Goal: Book appointment/travel/reservation

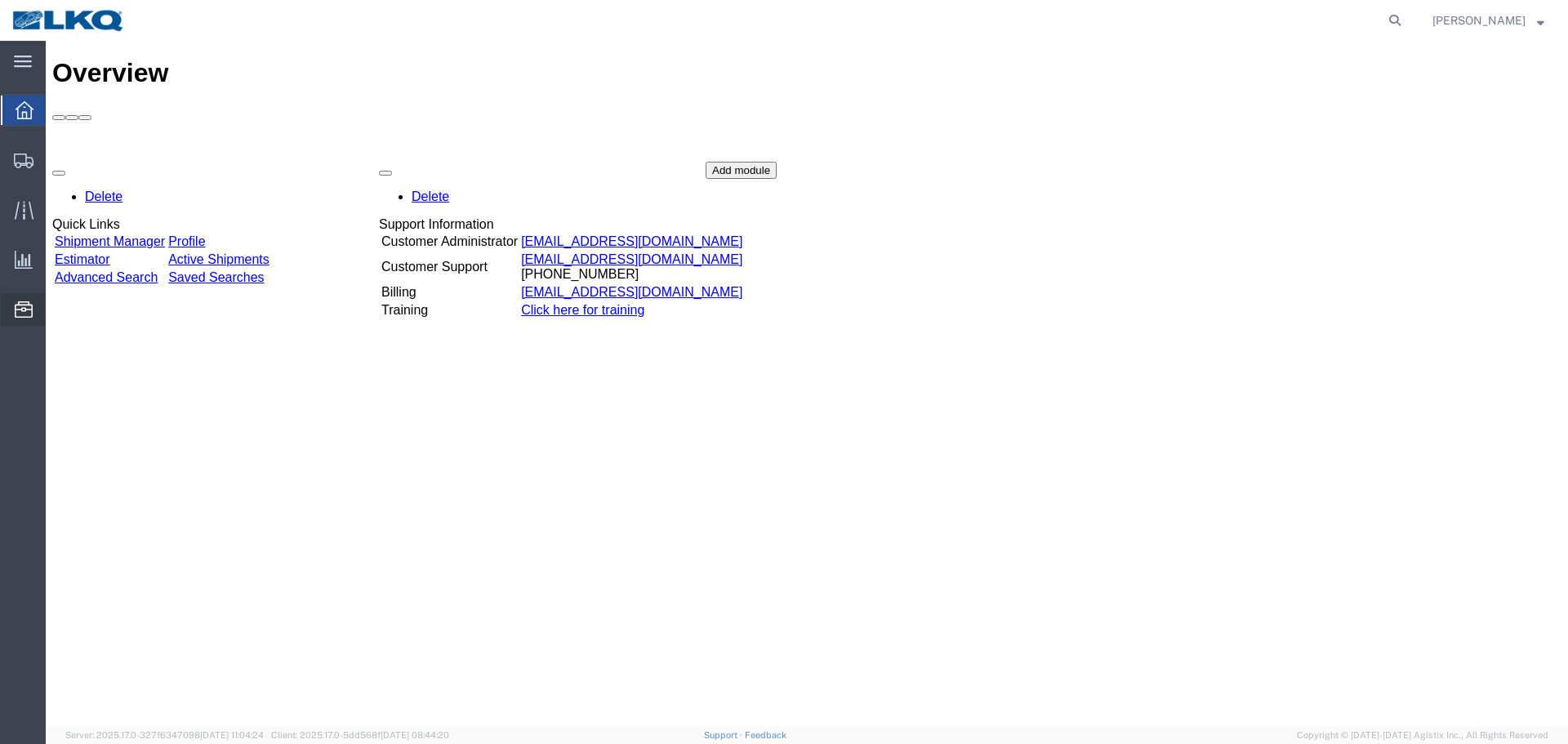
click at [0, 0] on span "Location Appointment" at bounding box center [0, 0] width 0 height 0
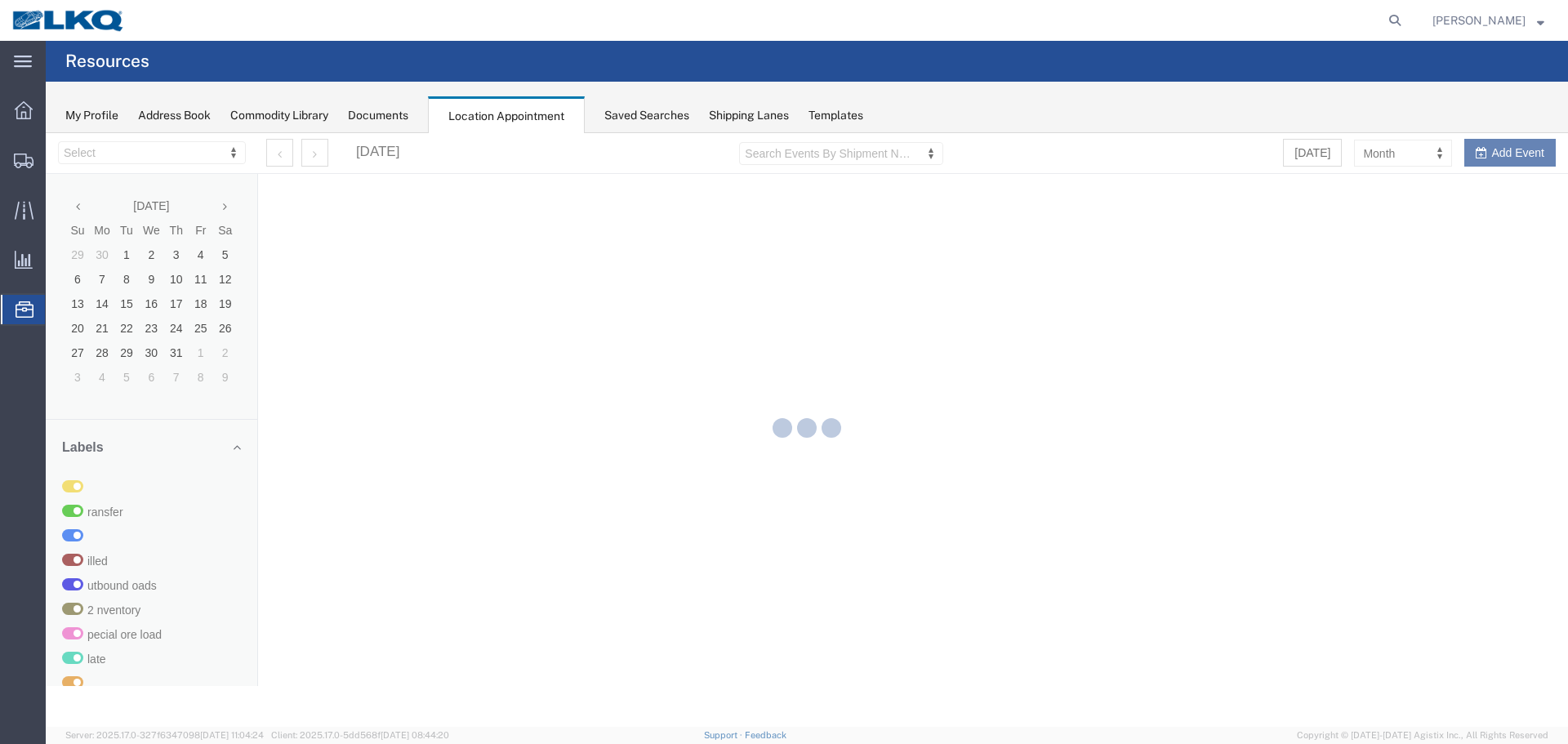
select select "27634"
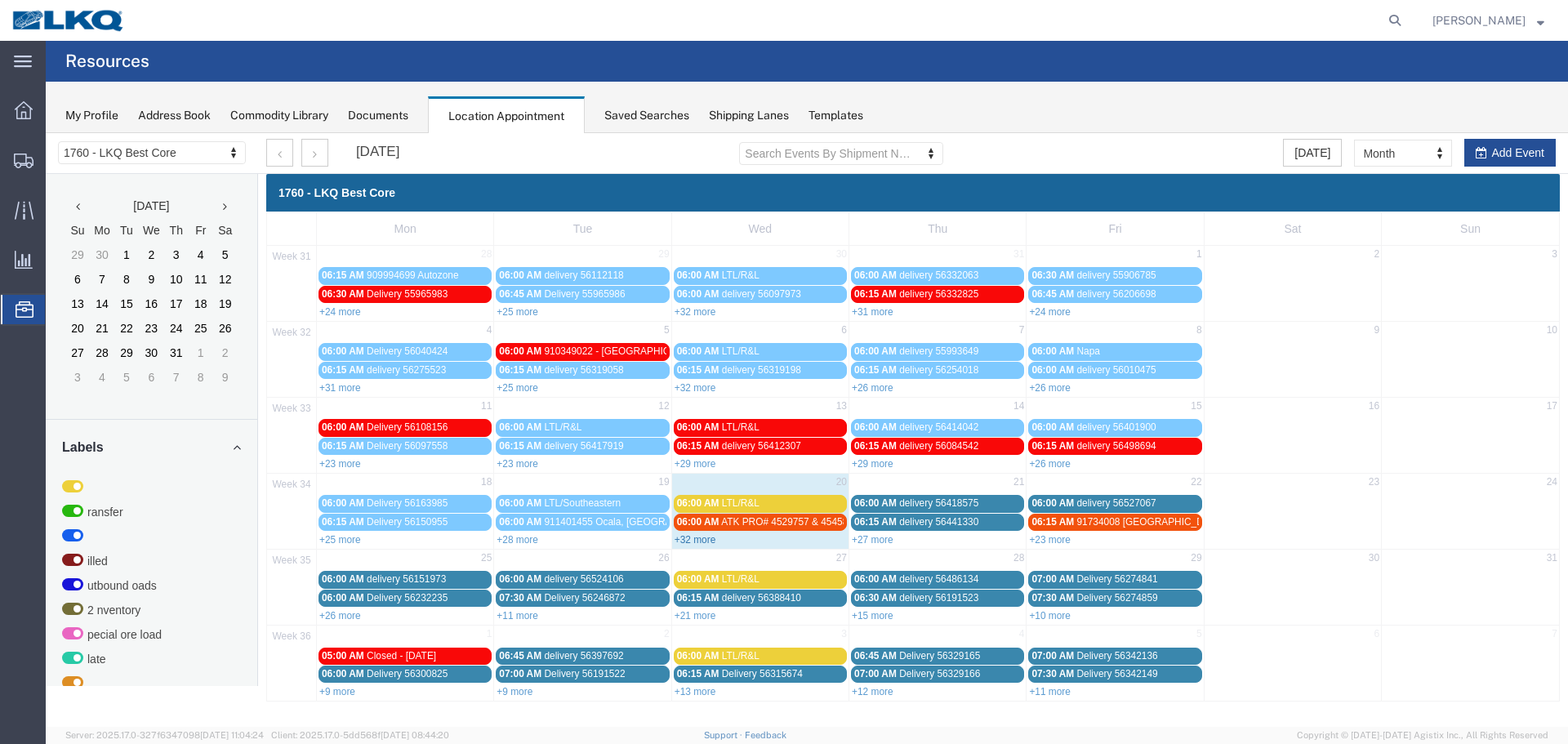
click at [708, 540] on link "+32 more" at bounding box center [695, 540] width 41 height 12
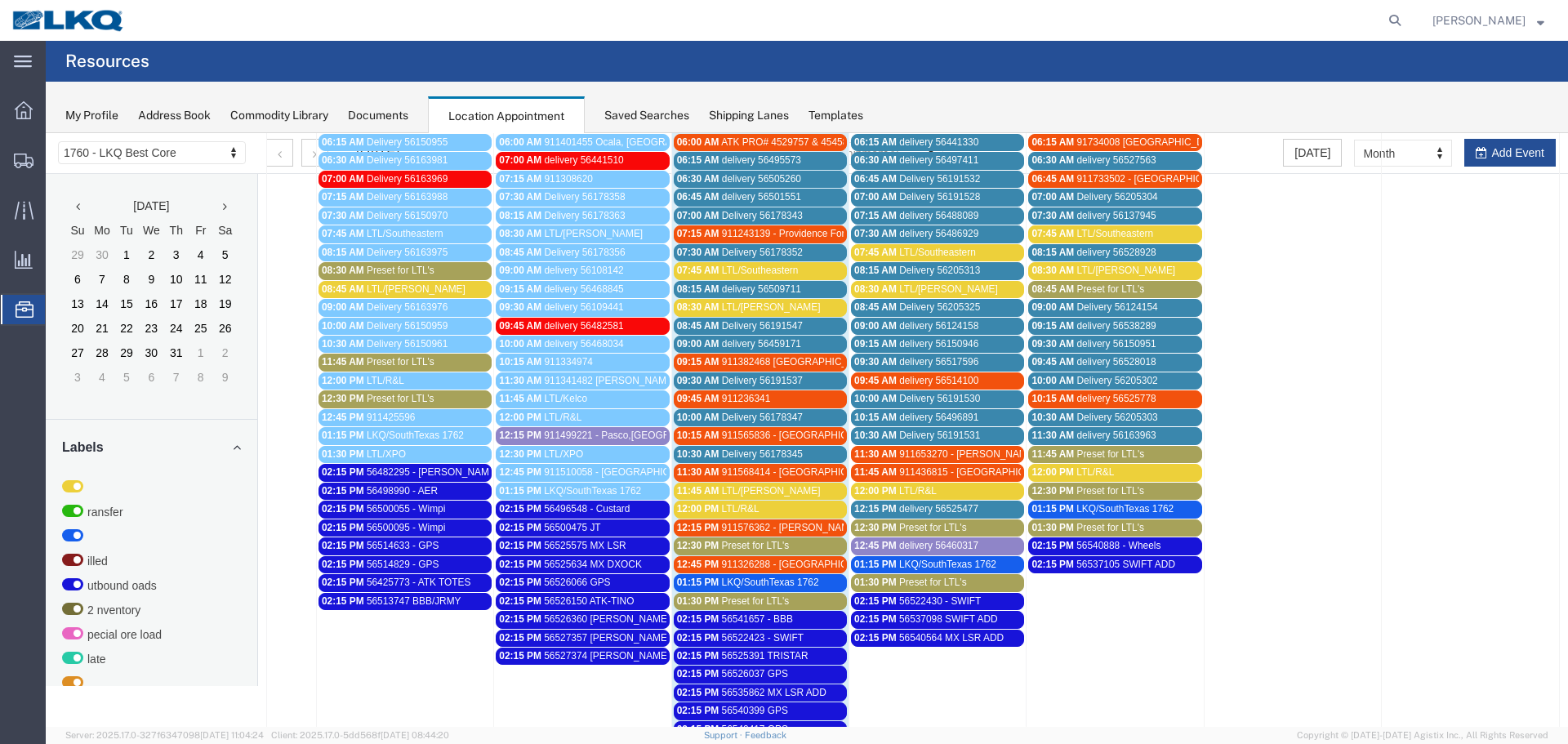
scroll to position [409, 0]
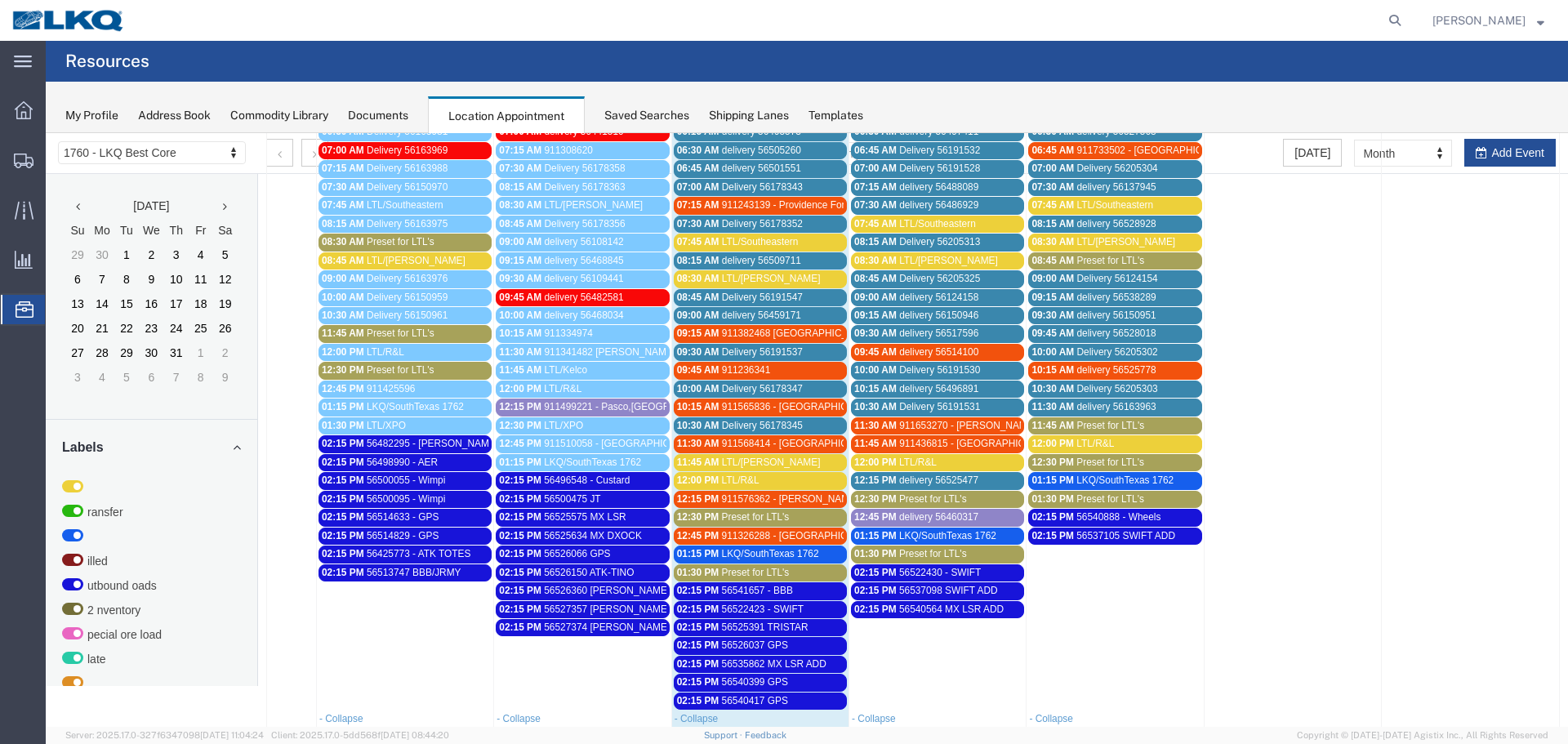
click at [766, 202] on span "911243139 - Providence Forge" at bounding box center [789, 205] width 134 height 12
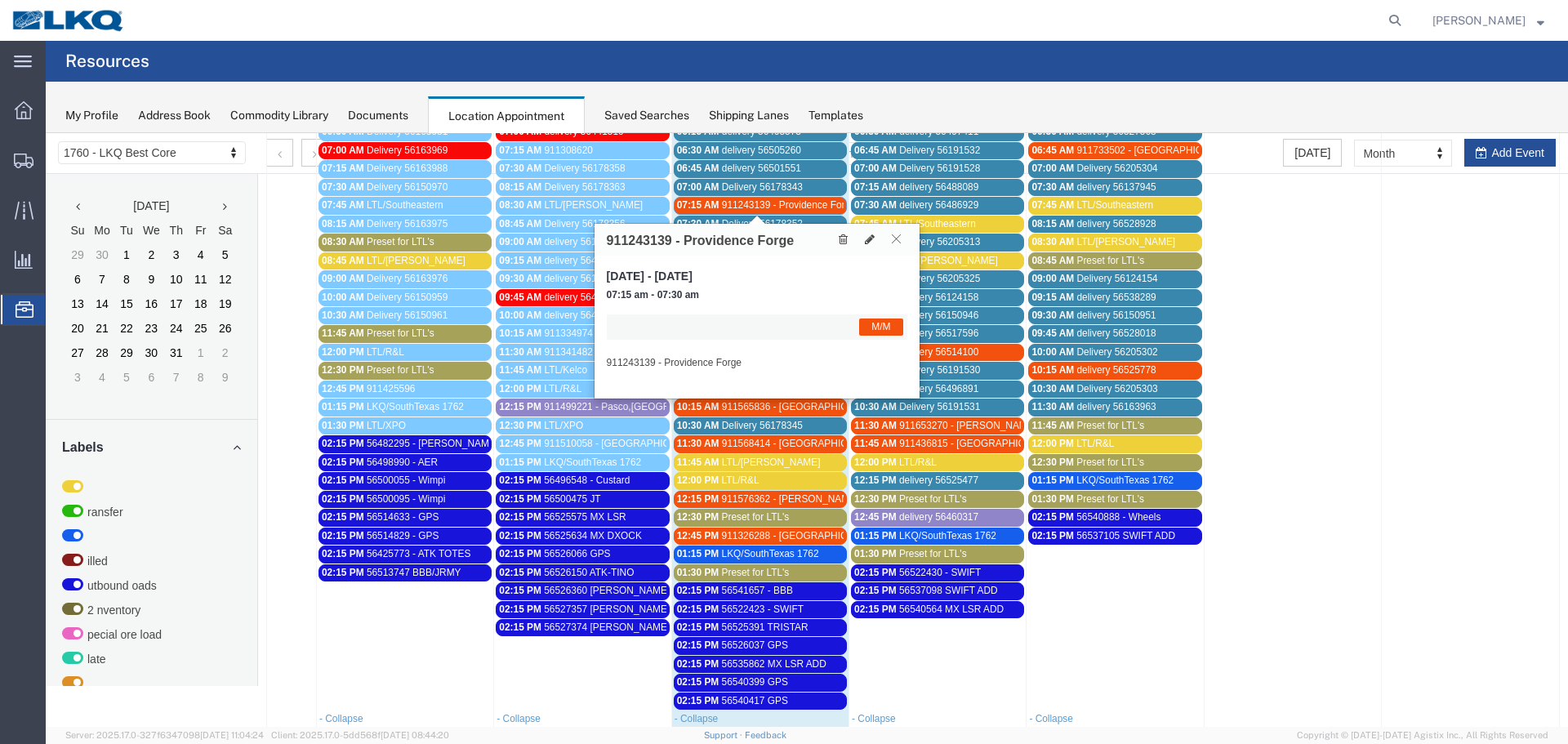
click at [899, 243] on icon at bounding box center [896, 238] width 9 height 10
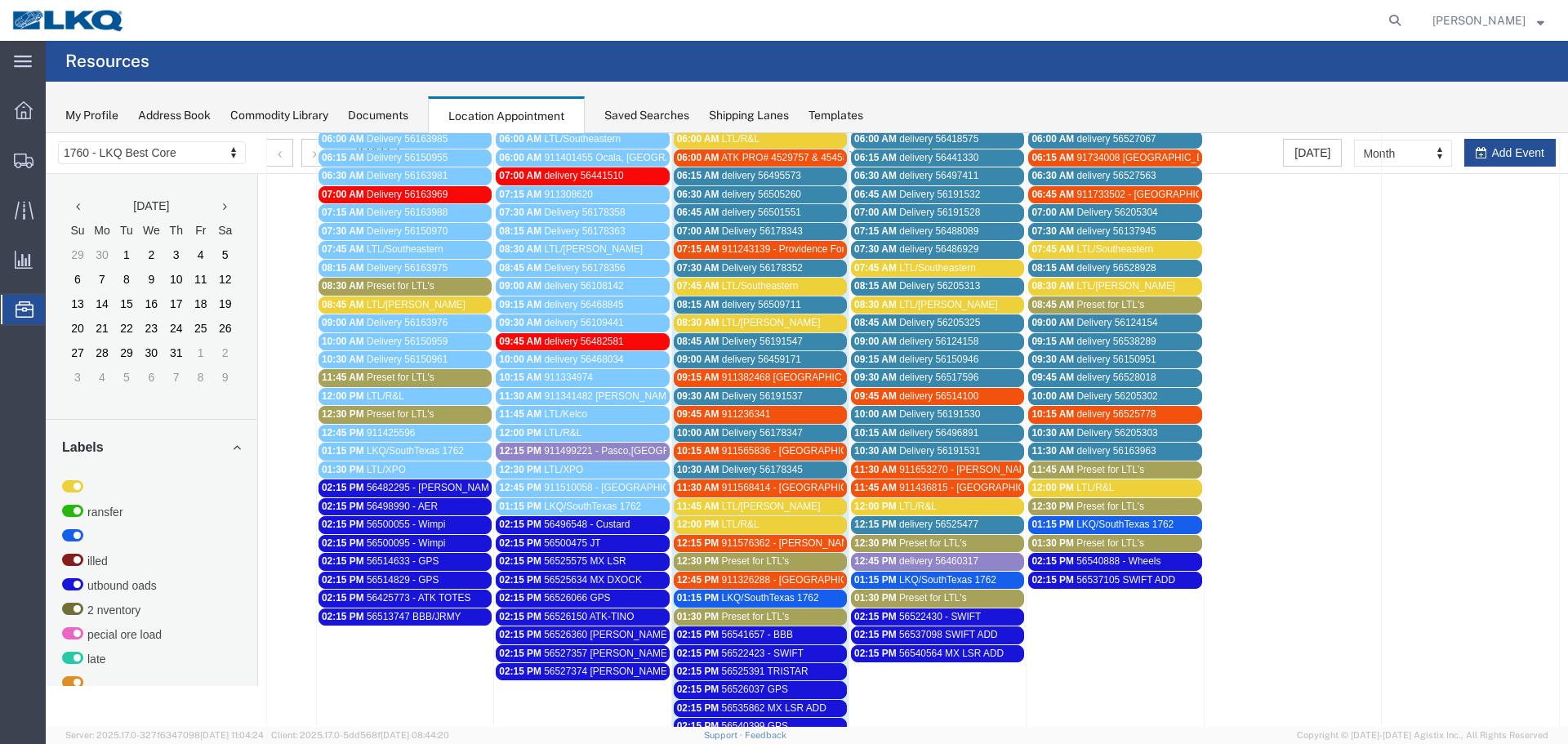
scroll to position [326, 0]
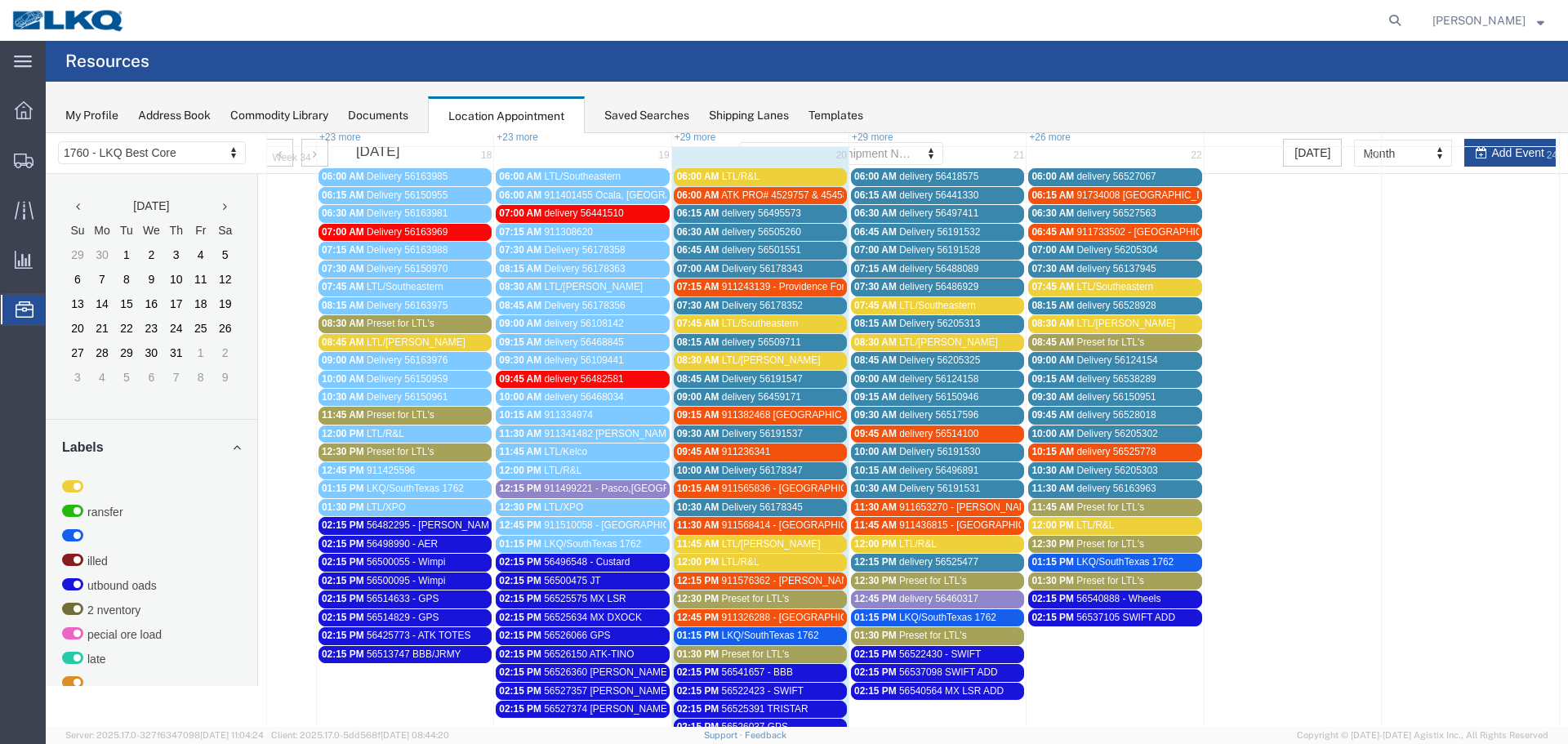
click at [945, 583] on span "Preset for LTL's" at bounding box center [932, 581] width 68 height 12
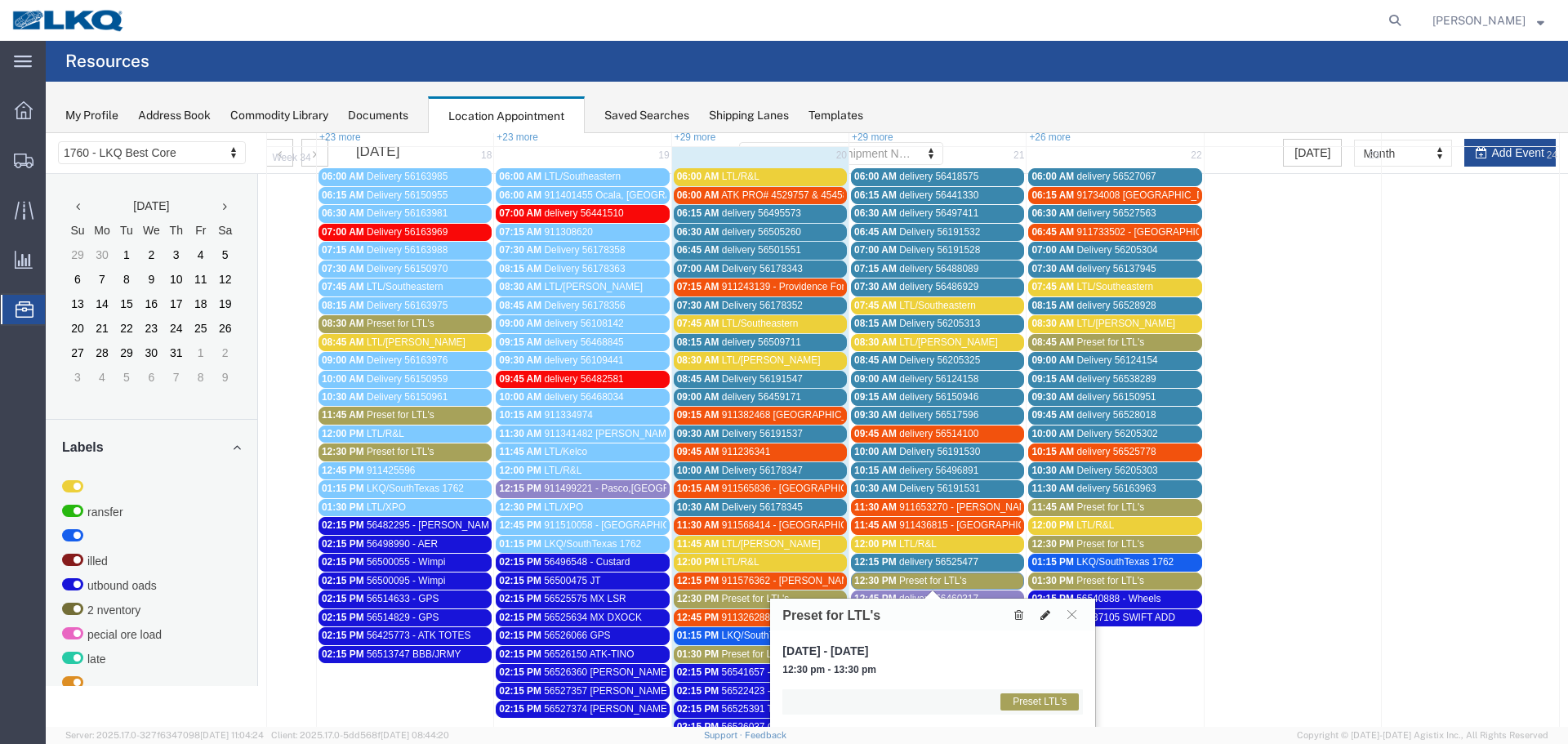
click at [1048, 616] on icon at bounding box center [1045, 615] width 10 height 12
select select "1"
select select "420"
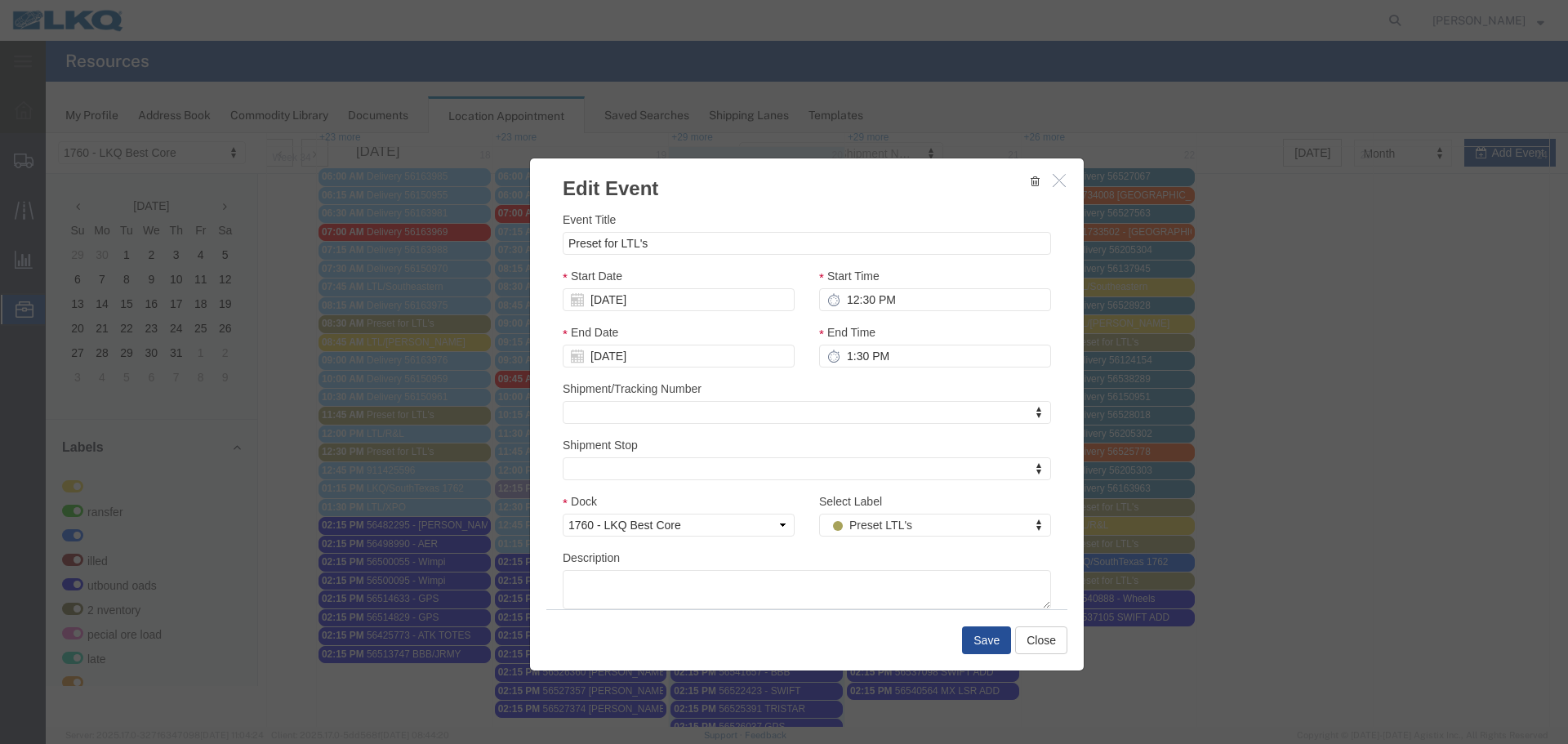
click at [1061, 186] on button "button" at bounding box center [1061, 180] width 21 height 21
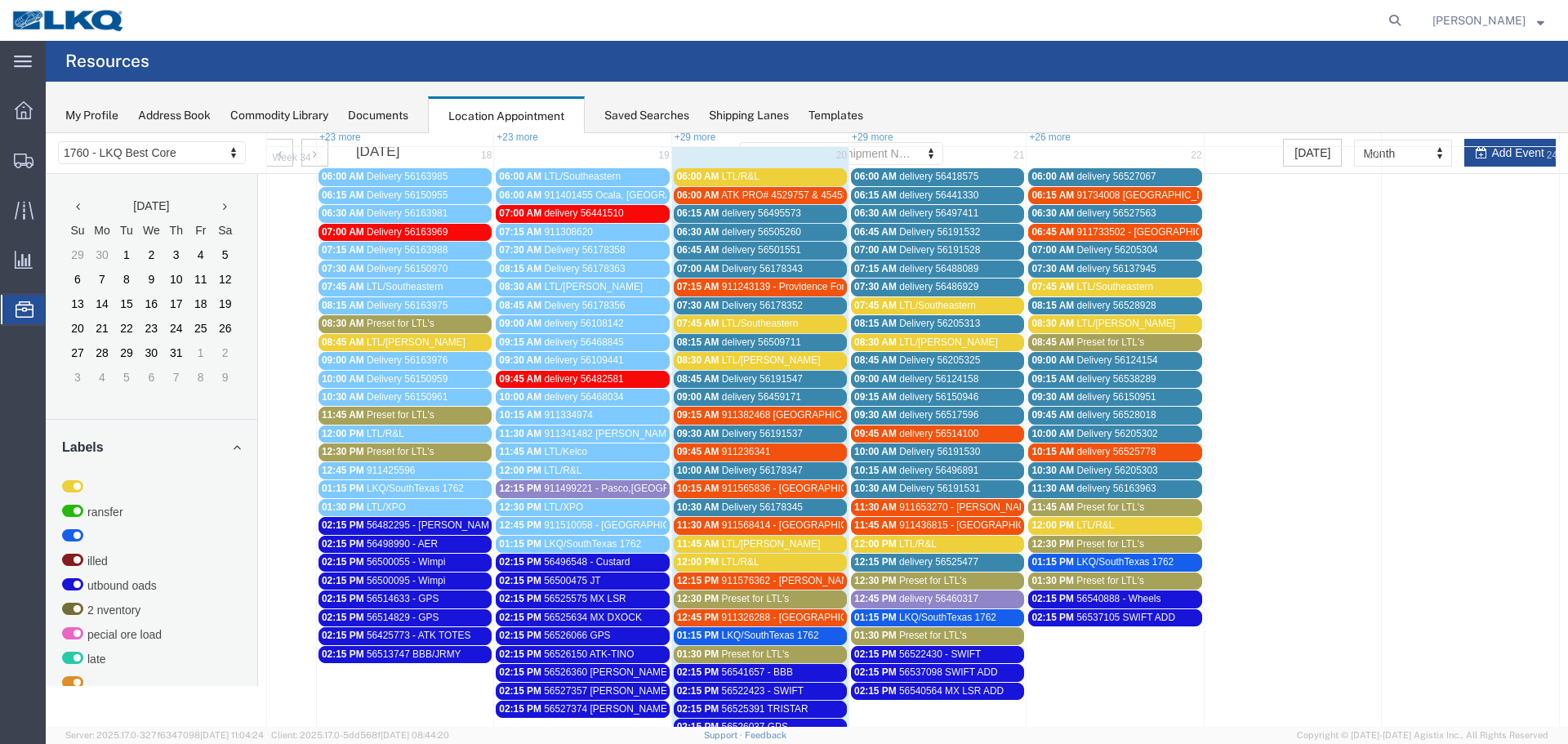
click at [931, 584] on span "Preset for LTL's" at bounding box center [932, 581] width 68 height 12
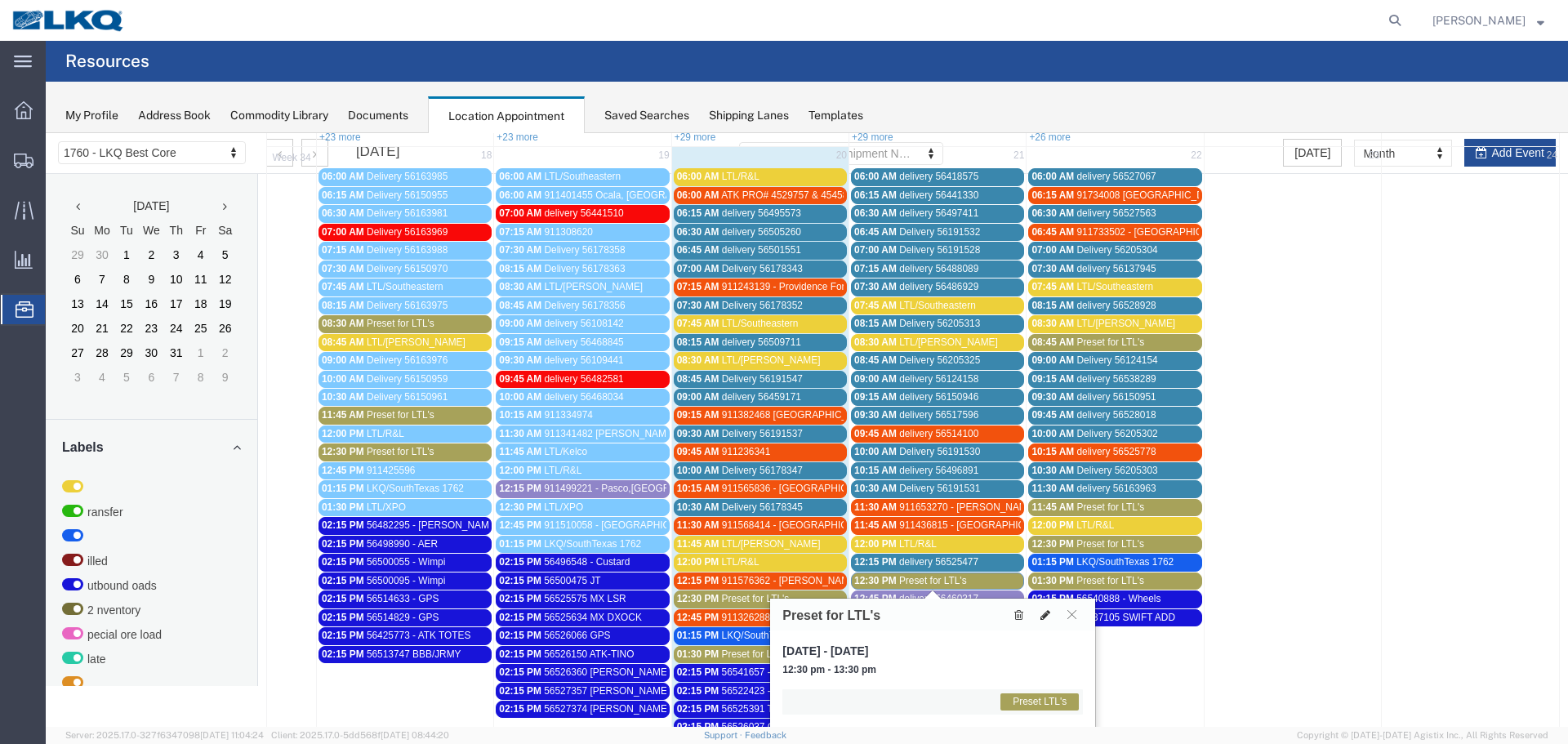
click at [1040, 612] on button at bounding box center [1045, 614] width 23 height 17
select select "1"
select select "420"
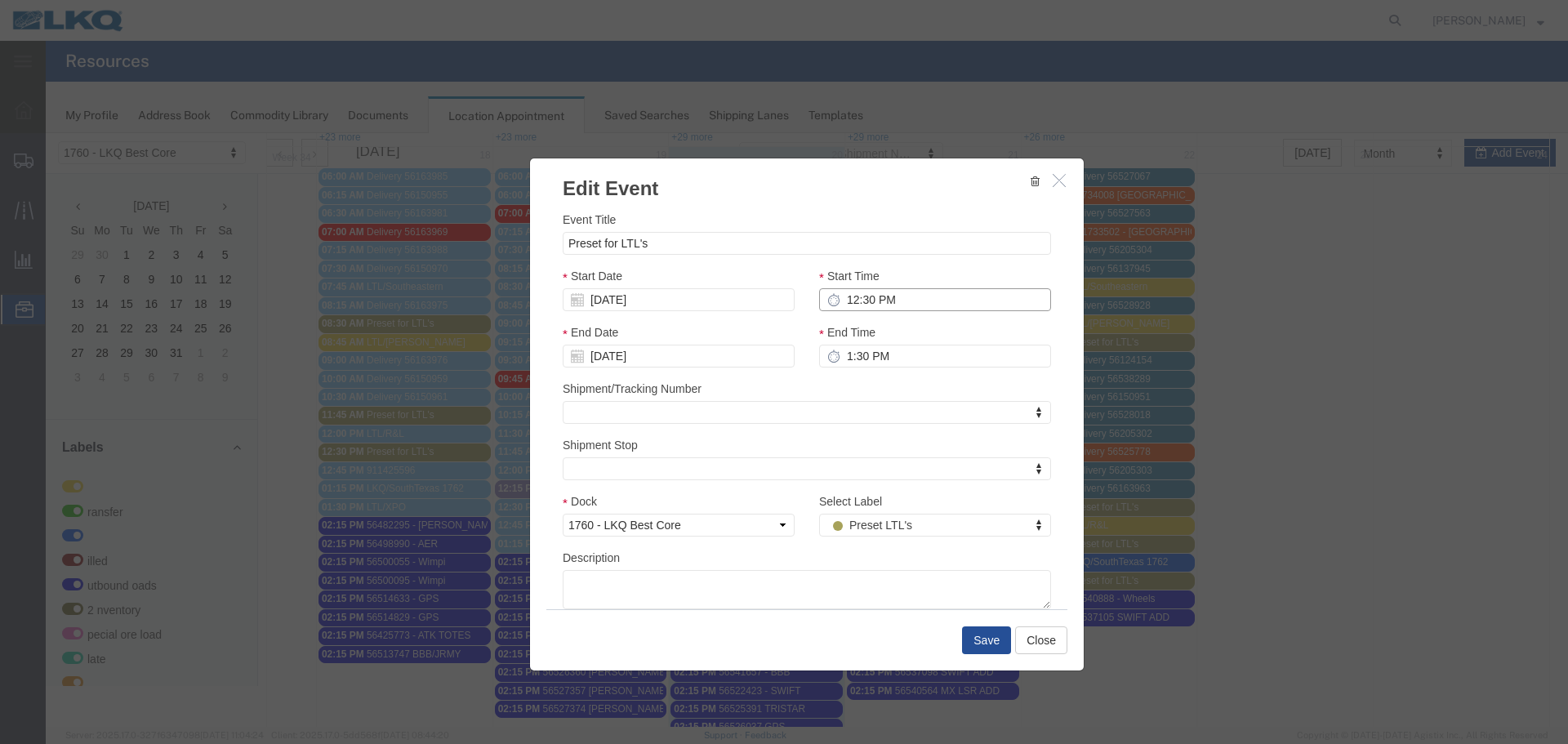
click at [899, 299] on input "12:30 PM" at bounding box center [935, 299] width 232 height 23
click at [672, 243] on input "Preset for LTL's" at bounding box center [807, 243] width 489 height 23
drag, startPoint x: 664, startPoint y: 242, endPoint x: 412, endPoint y: 253, distance: 252.2
click at [449, 253] on div "Edit Event Event Title Preset for LTL's Start Date [DATE] Start Time 12:30 PM E…" at bounding box center [807, 430] width 1523 height 594
type input "LTL/Central Transport"
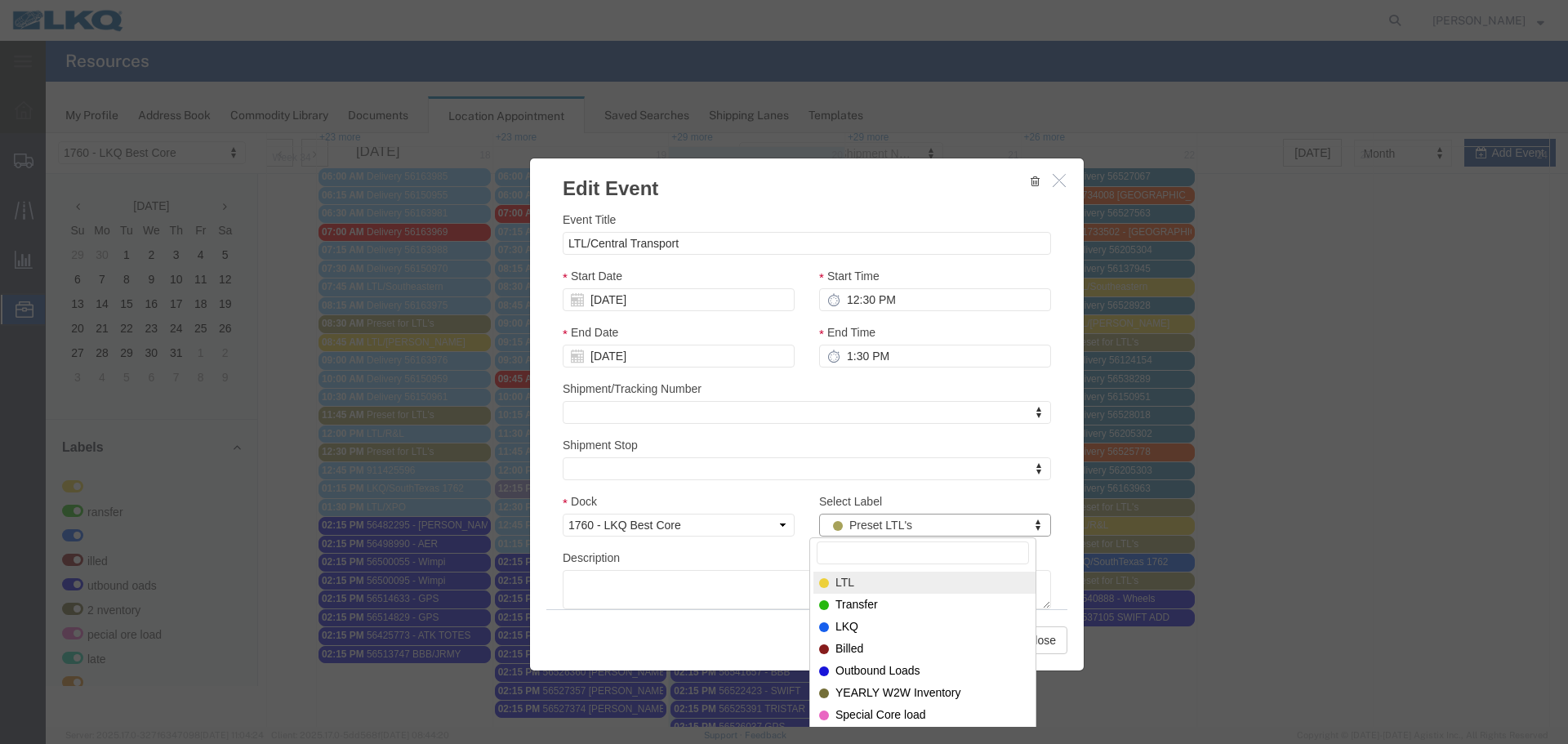
select select "25"
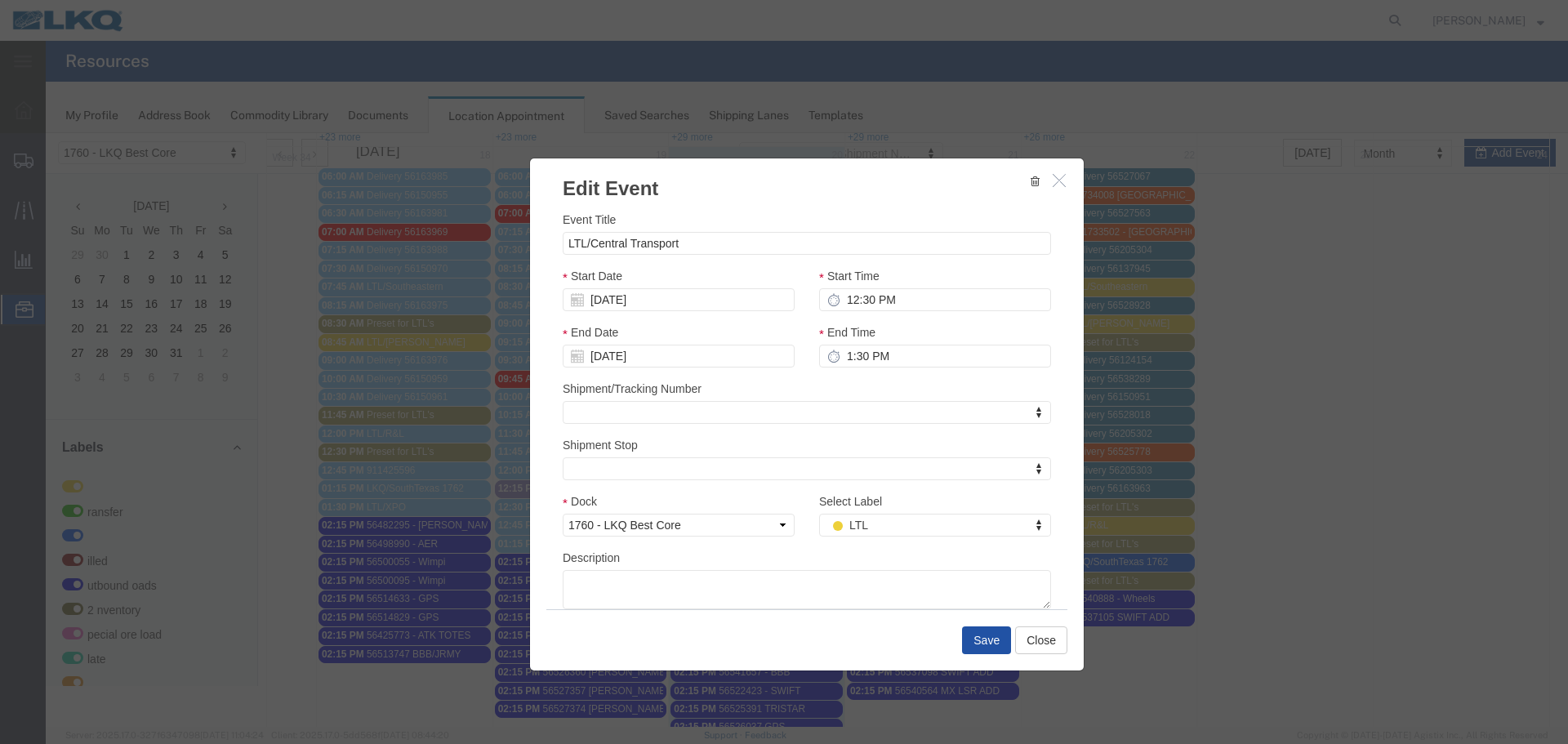
drag, startPoint x: 988, startPoint y: 634, endPoint x: 824, endPoint y: 400, distance: 285.7
click at [988, 634] on button "Save" at bounding box center [986, 640] width 49 height 28
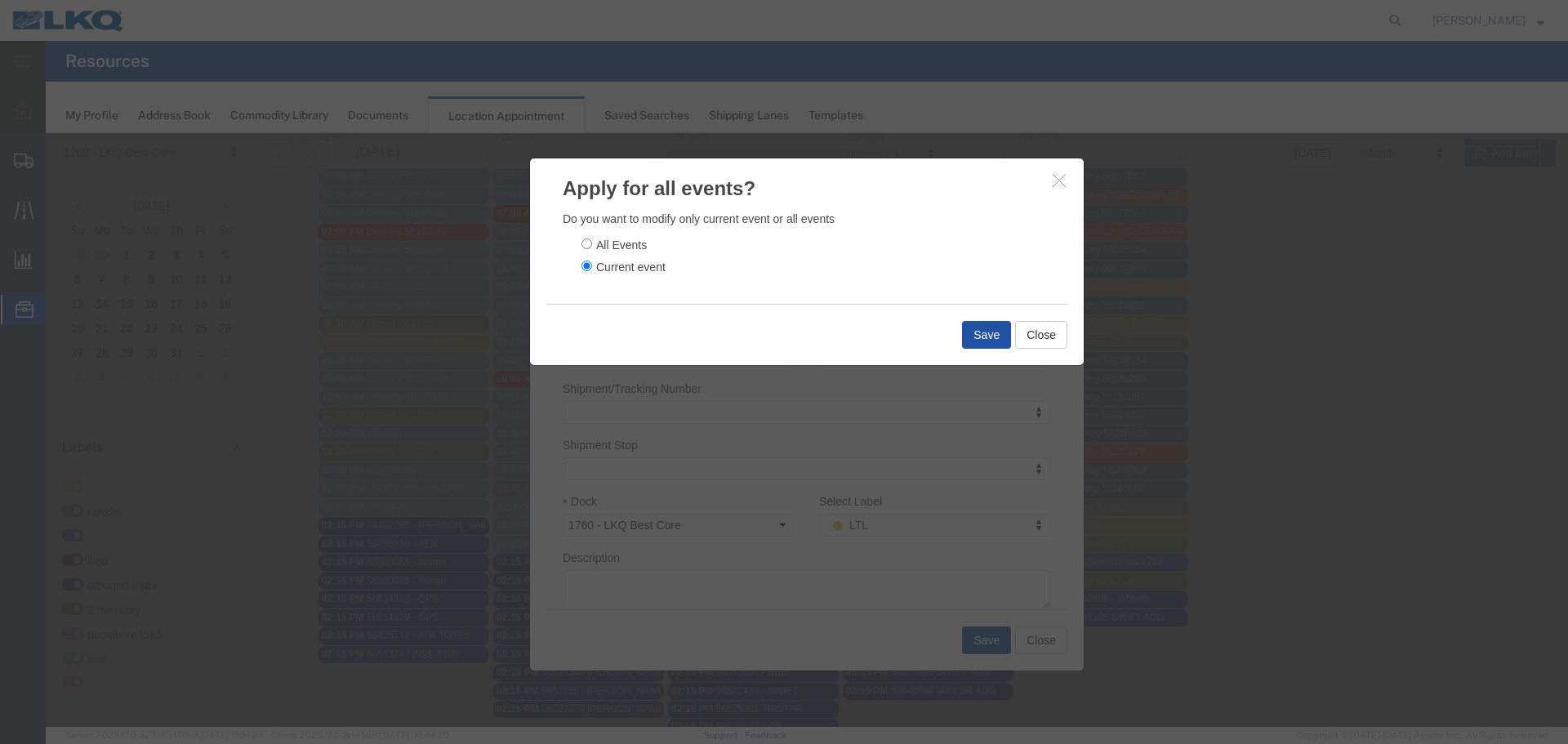
click at [971, 336] on button "Save" at bounding box center [986, 335] width 49 height 28
